Goal: Find specific page/section: Find specific page/section

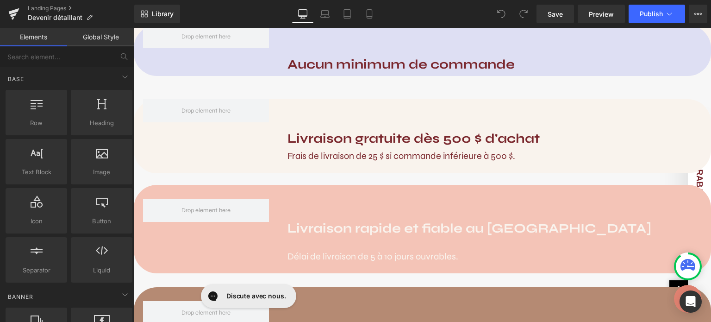
scroll to position [909, 0]
click at [464, 14] on div "Library Desktop Desktop Laptop Tablet Mobile Save Preview Publish Scheduled Vie…" at bounding box center [422, 14] width 577 height 19
click at [591, 11] on span "Preview" at bounding box center [601, 14] width 25 height 10
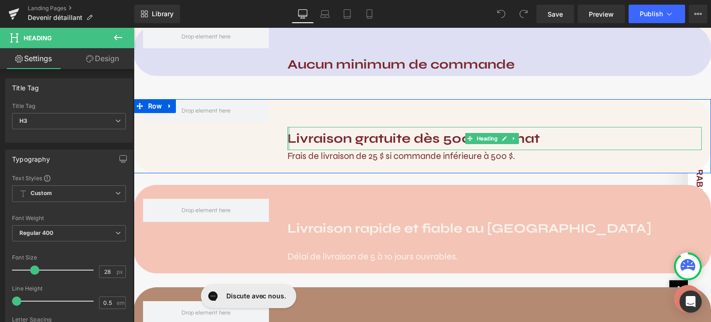
drag, startPoint x: 544, startPoint y: 142, endPoint x: 286, endPoint y: 132, distance: 259.0
click at [287, 132] on div "Livraison gratuite dès 500 $ d'achat Heading" at bounding box center [494, 138] width 414 height 23
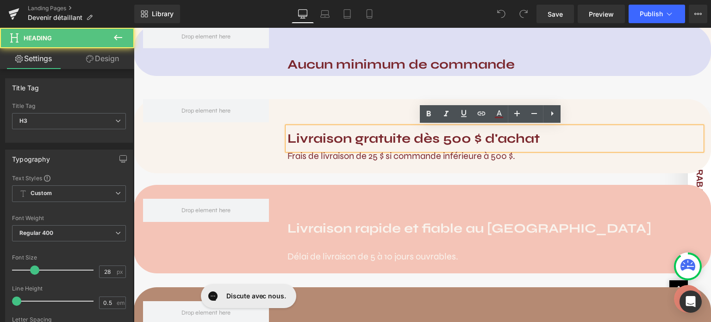
drag, startPoint x: 555, startPoint y: 144, endPoint x: 283, endPoint y: 146, distance: 271.3
click at [287, 146] on div "Livraison gratuite dès 500 $ d'achat" at bounding box center [494, 138] width 414 height 23
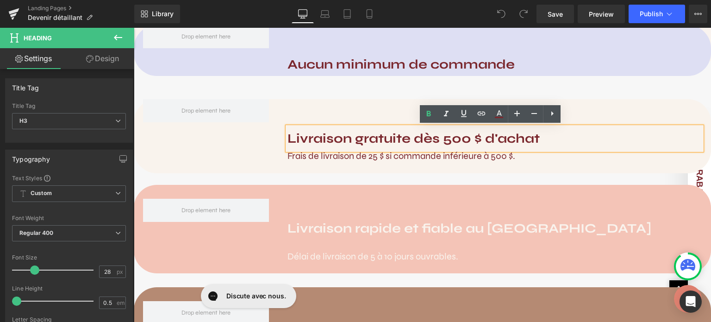
click at [314, 137] on b "Livraison gratuite dès 500 $ d'achat" at bounding box center [413, 139] width 252 height 16
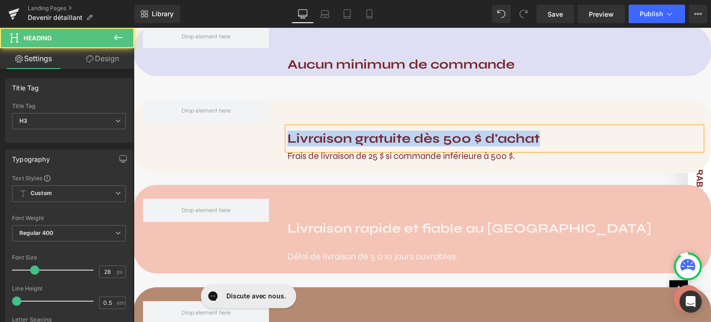
copy b "Livraison gratuite dès 500 $ d'achat"
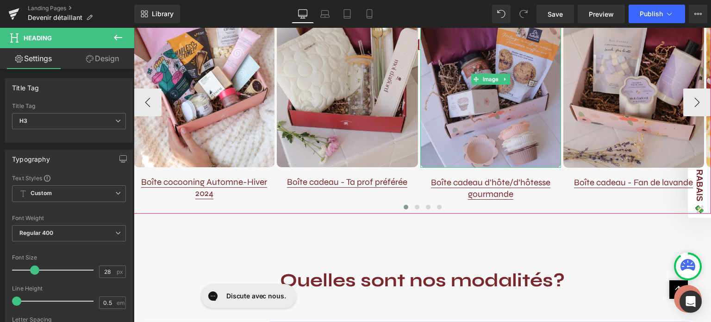
scroll to position [621, 0]
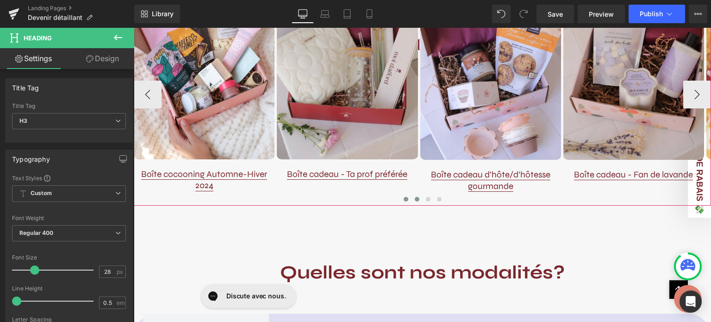
click at [415, 199] on span at bounding box center [417, 199] width 5 height 5
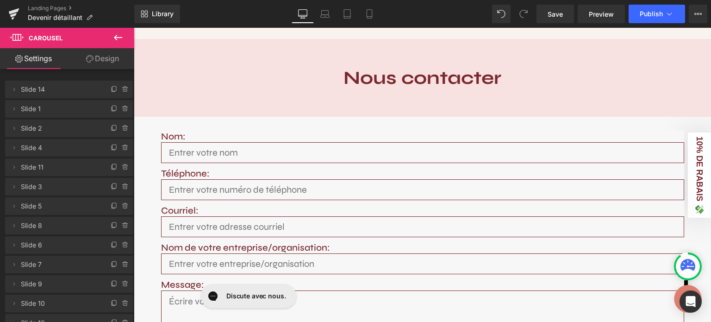
scroll to position [1230, 0]
